Goal: Find specific page/section: Find specific page/section

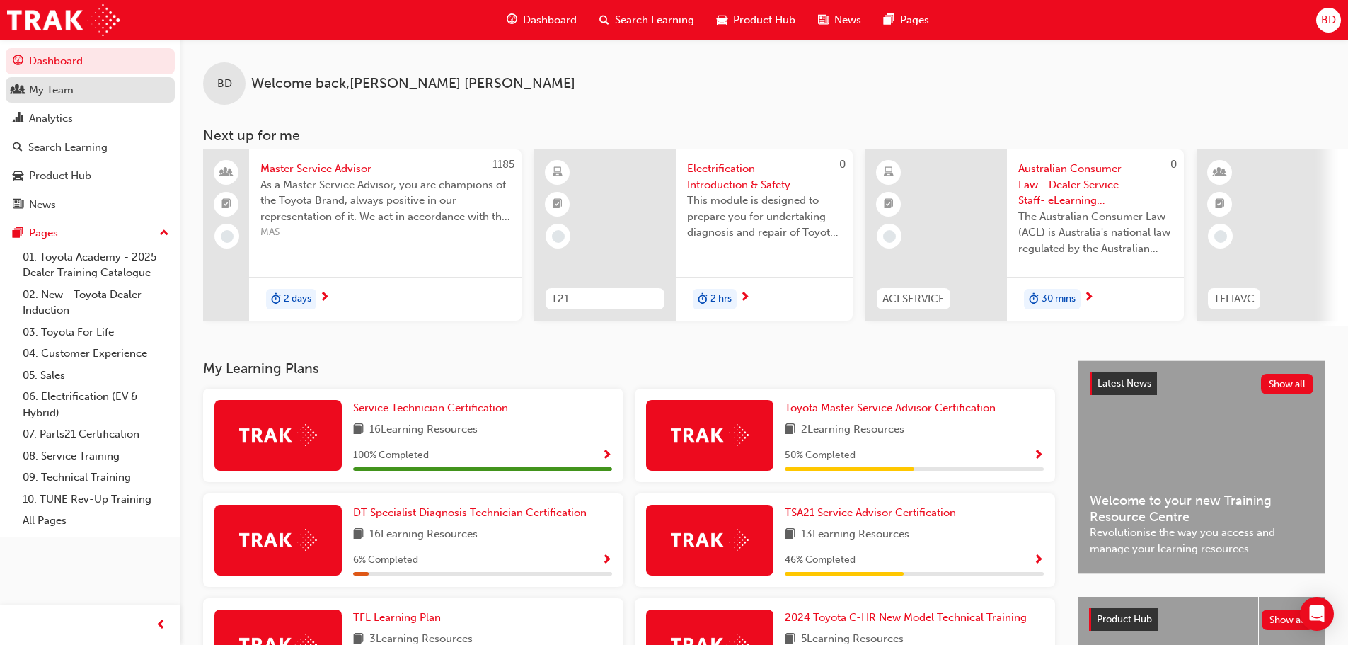
click at [76, 91] on div "My Team" at bounding box center [90, 90] width 155 height 18
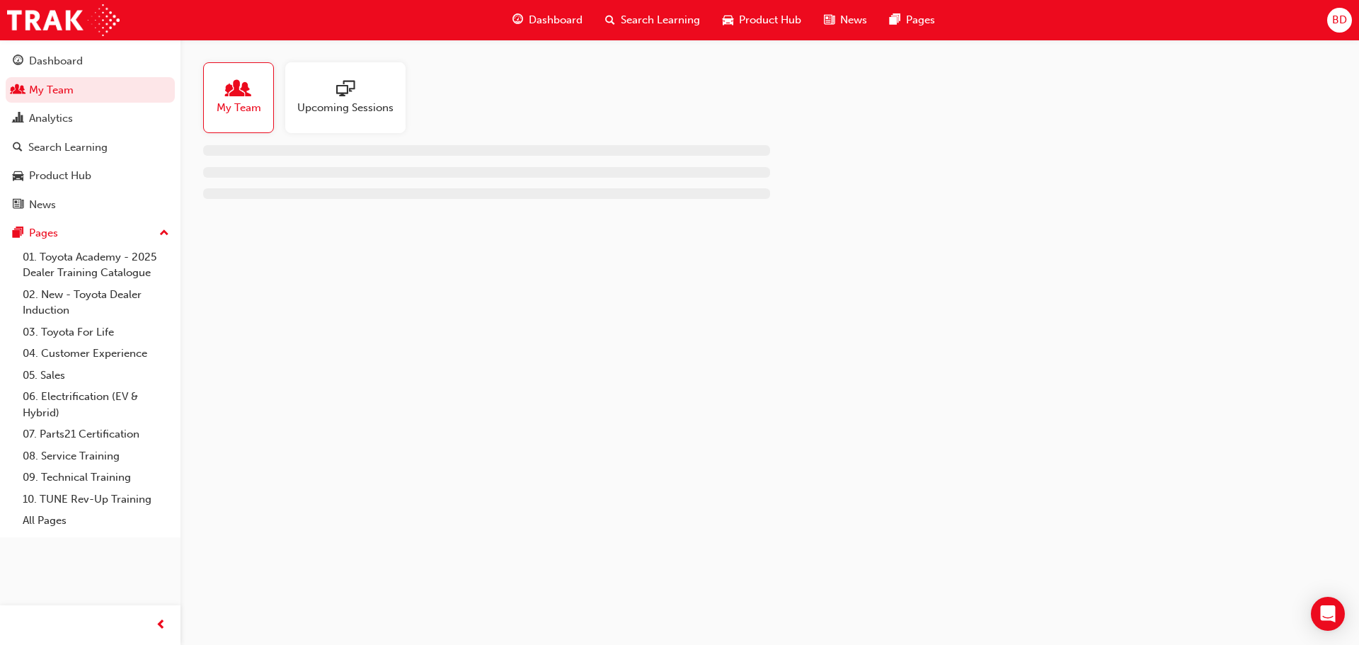
click at [242, 96] on span "people-icon" at bounding box center [238, 90] width 18 height 20
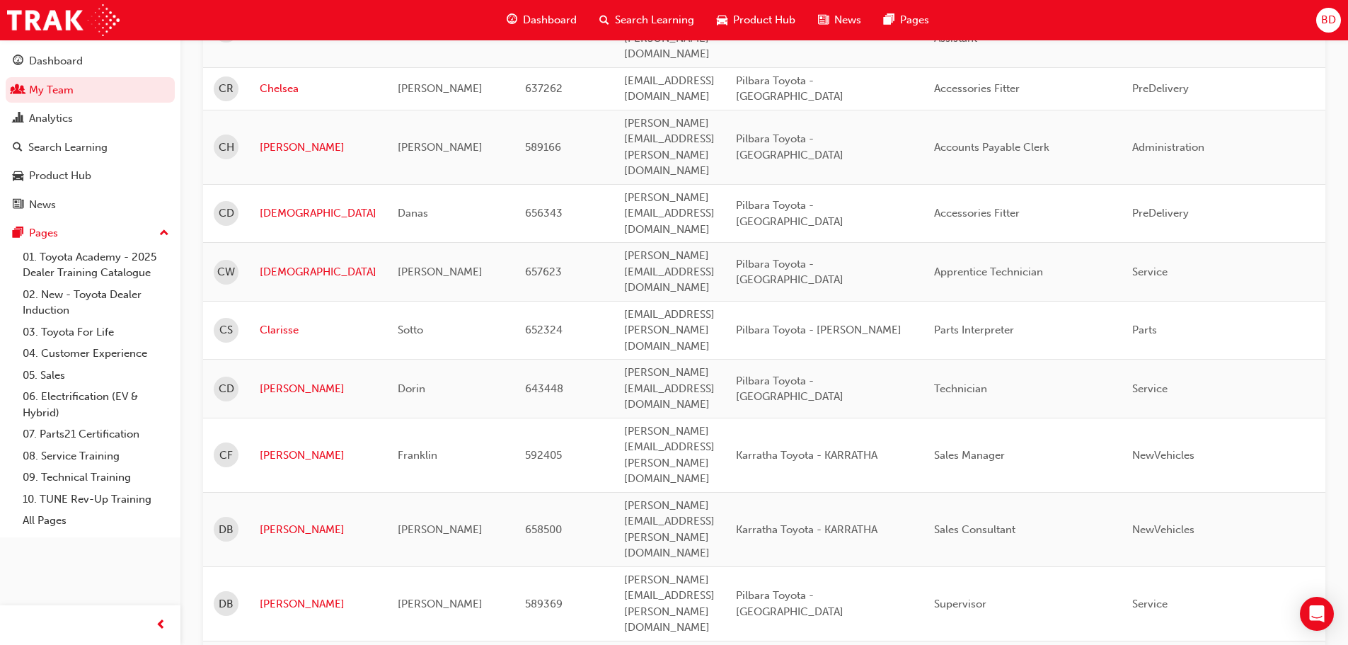
scroll to position [1804, 0]
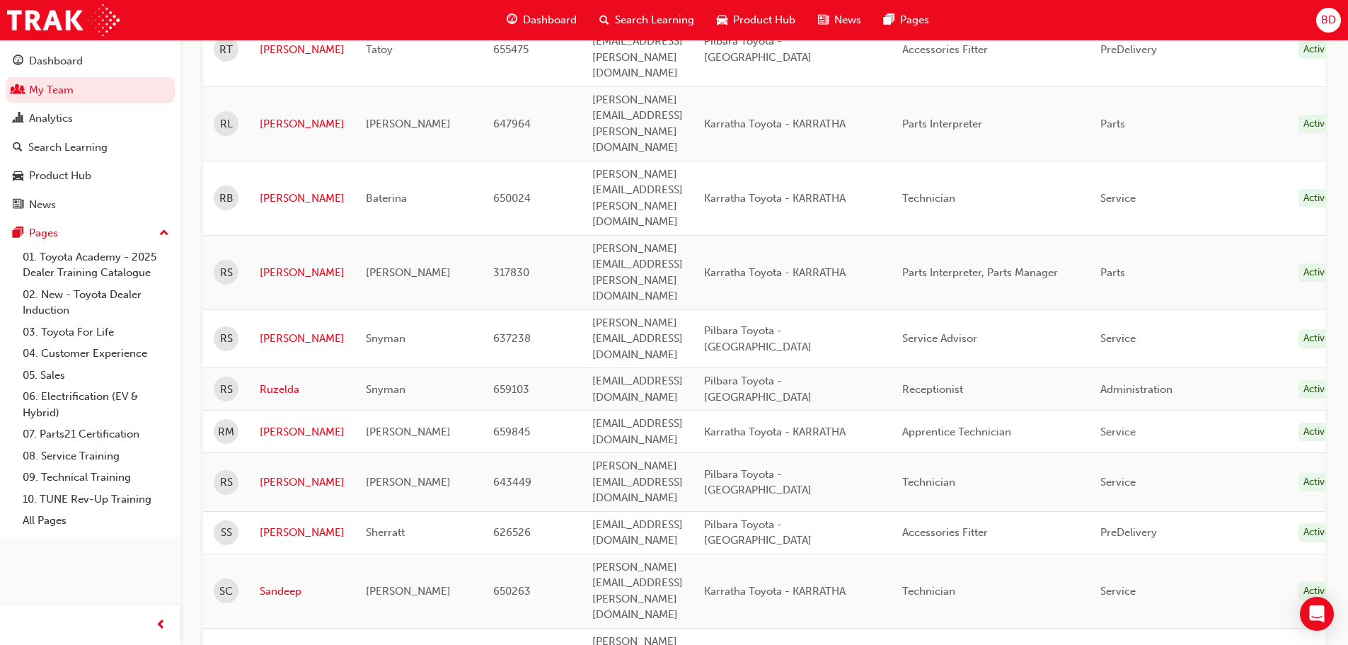
scroll to position [449, 0]
click at [274, 585] on link "Sandeep" at bounding box center [302, 593] width 85 height 16
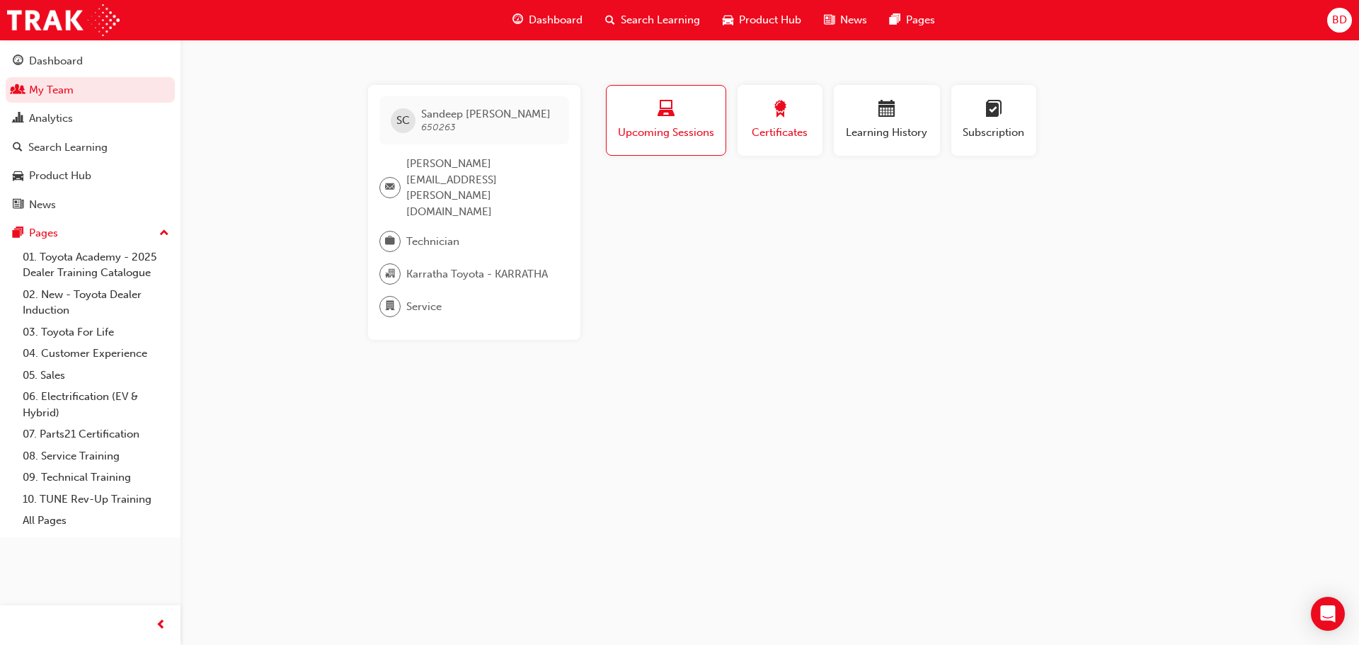
click at [767, 100] on div "button" at bounding box center [780, 111] width 64 height 22
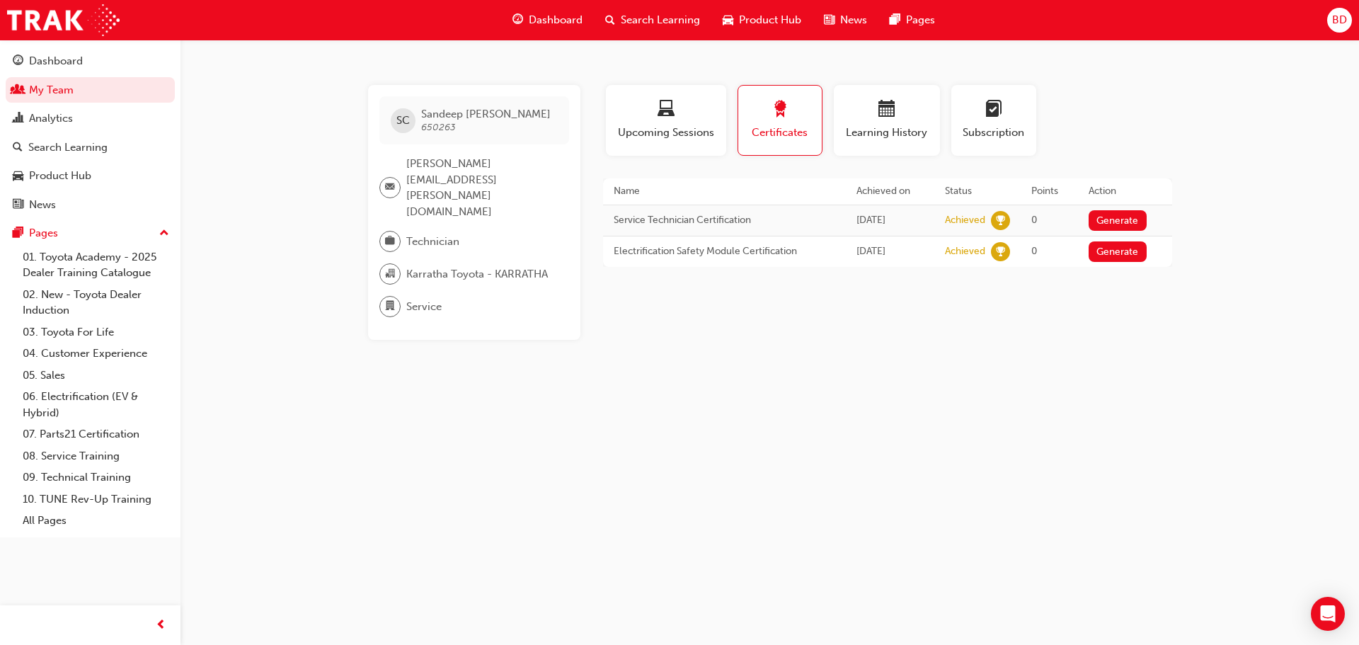
click at [329, 340] on div "SC [PERSON_NAME] 650263 [PERSON_NAME][EMAIL_ADDRESS][PERSON_NAME][DOMAIN_NAME] …" at bounding box center [679, 322] width 1359 height 645
click at [294, 209] on div "SC [PERSON_NAME] 650263 [PERSON_NAME][EMAIL_ADDRESS][PERSON_NAME][DOMAIN_NAME] …" at bounding box center [679, 322] width 1359 height 645
